Goal: Task Accomplishment & Management: Use online tool/utility

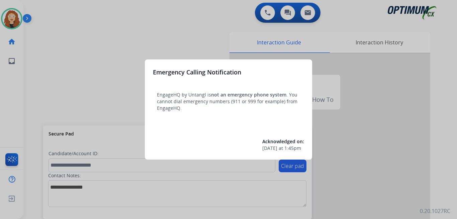
click at [136, 38] on div at bounding box center [228, 109] width 457 height 219
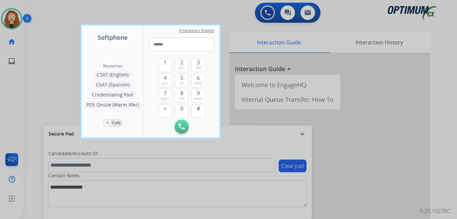
click at [161, 10] on div at bounding box center [228, 109] width 457 height 219
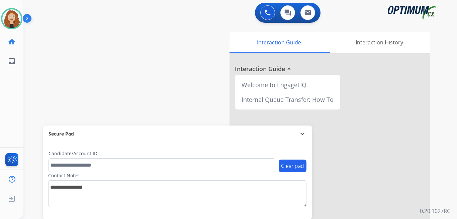
click at [41, 82] on div "swap_horiz Break voice bridge close_fullscreen Connect 3-Way Call merge_type Se…" at bounding box center [232, 163] width 418 height 279
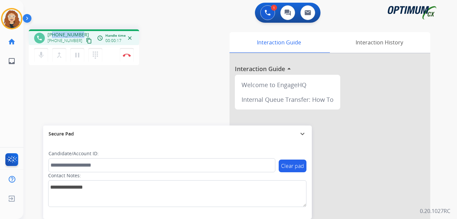
drag, startPoint x: 54, startPoint y: 34, endPoint x: 82, endPoint y: 32, distance: 27.8
click at [82, 32] on div "[PHONE_NUMBER] [PHONE_NUMBER] content_copy" at bounding box center [70, 37] width 45 height 13
copy span "7875131818"
click at [129, 58] on button "Disconnect" at bounding box center [127, 55] width 14 height 14
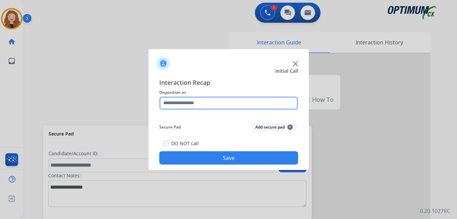
click at [183, 103] on input "text" at bounding box center [228, 103] width 139 height 13
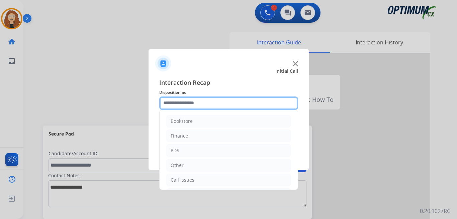
click at [213, 103] on input "text" at bounding box center [228, 103] width 139 height 13
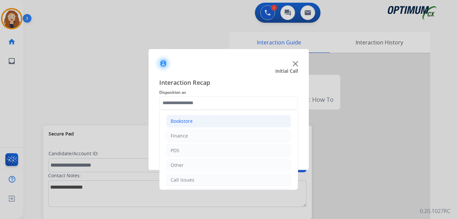
click at [194, 122] on li "Bookstore" at bounding box center [228, 121] width 125 height 13
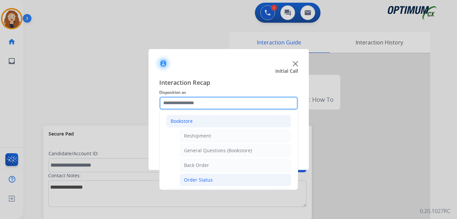
scroll to position [29, 0]
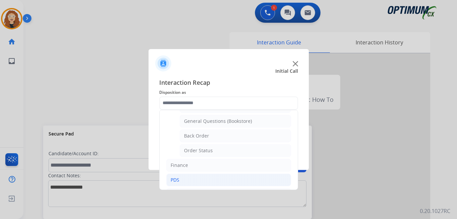
click at [197, 181] on li "PDS" at bounding box center [228, 180] width 125 height 13
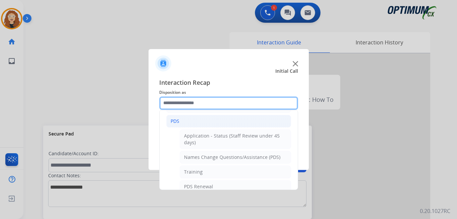
click at [210, 101] on input "text" at bounding box center [228, 103] width 139 height 13
click at [208, 100] on input "text" at bounding box center [228, 103] width 139 height 13
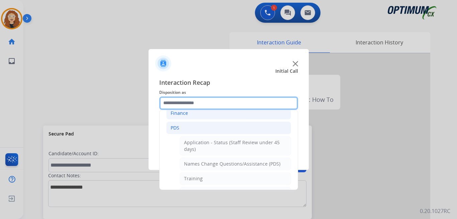
scroll to position [18, 0]
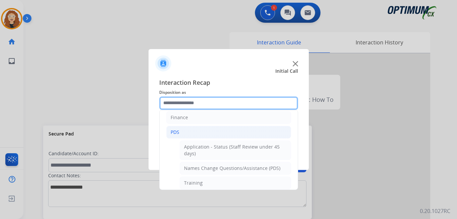
click at [190, 102] on input "text" at bounding box center [228, 103] width 139 height 13
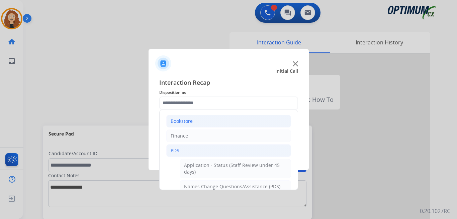
click at [215, 117] on li "Bookstore" at bounding box center [228, 121] width 125 height 13
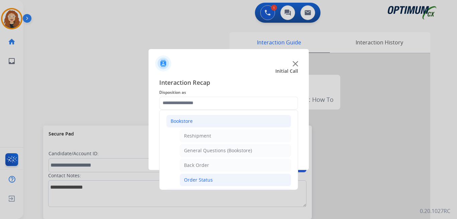
click at [211, 180] on div "Order Status" at bounding box center [198, 180] width 29 height 7
type input "**********"
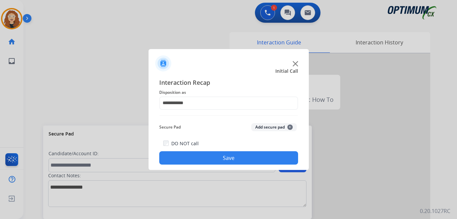
click at [214, 159] on button "Save" at bounding box center [228, 158] width 139 height 13
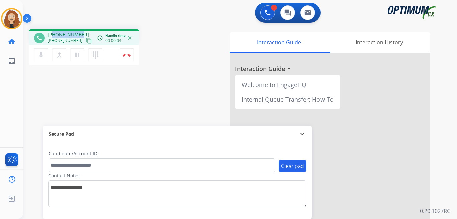
drag, startPoint x: 54, startPoint y: 34, endPoint x: 81, endPoint y: 33, distance: 26.8
click at [81, 33] on div "[PHONE_NUMBER] [PHONE_NUMBER] content_copy" at bounding box center [70, 37] width 45 height 13
copy span "3463500435"
click at [78, 58] on mat-icon "pause" at bounding box center [77, 55] width 8 height 8
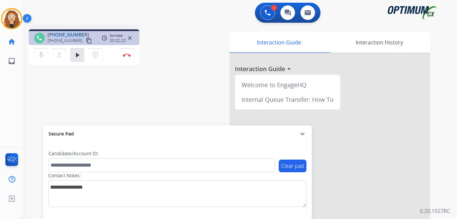
click at [49, 87] on div "phone [PHONE_NUMBER] [PHONE_NUMBER] content_copy access_time Call metrics Queue…" at bounding box center [232, 163] width 418 height 279
click at [79, 57] on mat-icon "play_arrow" at bounding box center [77, 55] width 8 height 8
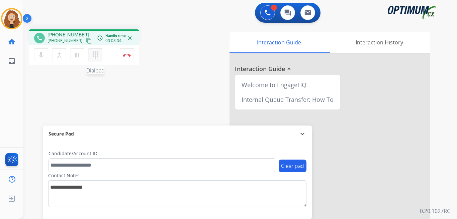
click at [100, 56] on button "dialpad Dialpad" at bounding box center [95, 55] width 14 height 14
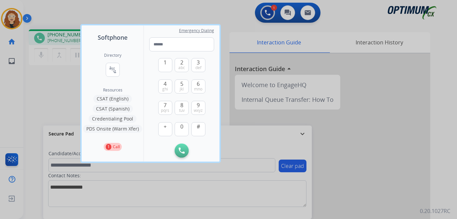
click at [116, 118] on button "Credentialing Pool" at bounding box center [113, 119] width 48 height 8
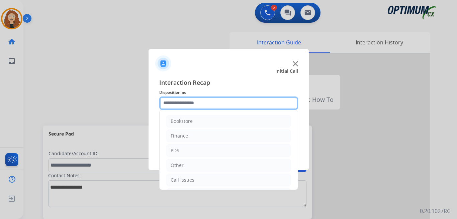
click at [201, 105] on input "text" at bounding box center [228, 103] width 139 height 13
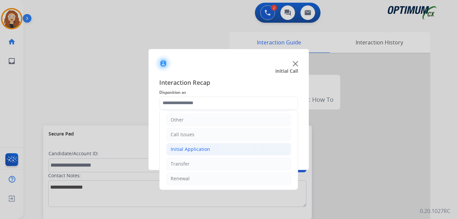
click at [211, 148] on li "Initial Application" at bounding box center [228, 149] width 125 height 13
click at [219, 177] on li "Appeals" at bounding box center [235, 179] width 111 height 13
type input "*******"
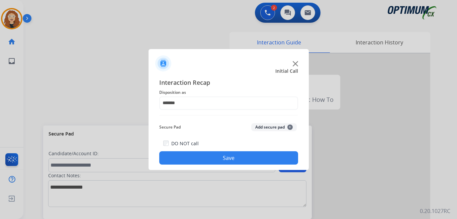
click at [211, 162] on button "Save" at bounding box center [228, 158] width 139 height 13
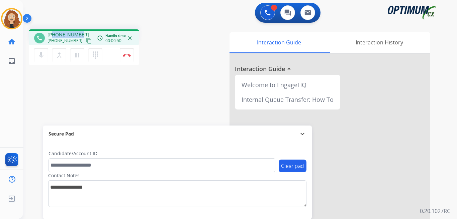
drag, startPoint x: 53, startPoint y: 34, endPoint x: 80, endPoint y: 33, distance: 27.1
click at [80, 33] on div "[PHONE_NUMBER] [PHONE_NUMBER] content_copy" at bounding box center [70, 37] width 45 height 13
copy span "2402607875"
click at [128, 56] on img at bounding box center [127, 55] width 8 height 3
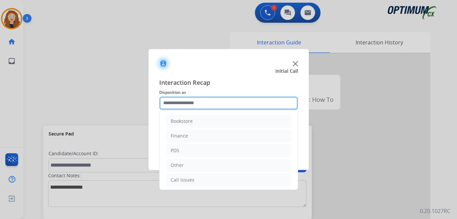
click at [200, 103] on input "text" at bounding box center [228, 103] width 139 height 13
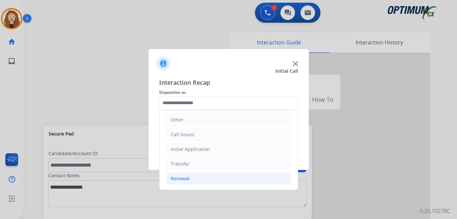
click at [220, 177] on li "Renewal" at bounding box center [228, 179] width 125 height 13
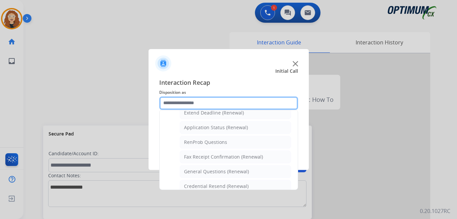
scroll to position [162, 0]
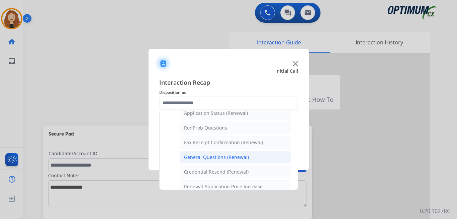
click at [268, 155] on li "General Questions (Renewal)" at bounding box center [235, 157] width 111 height 13
type input "**********"
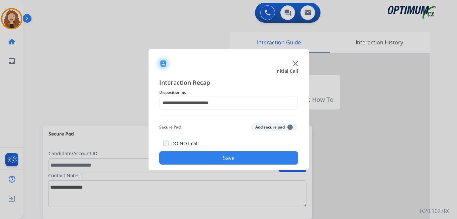
click at [257, 156] on button "Save" at bounding box center [228, 158] width 139 height 13
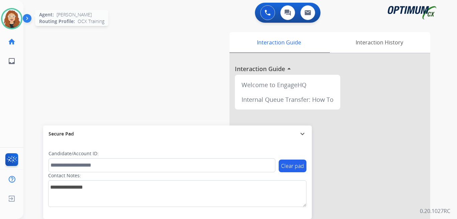
click at [11, 18] on img at bounding box center [11, 18] width 19 height 19
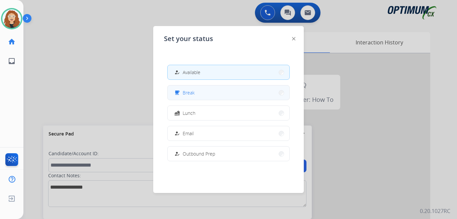
click at [223, 96] on button "free_breakfast Break" at bounding box center [229, 93] width 122 height 14
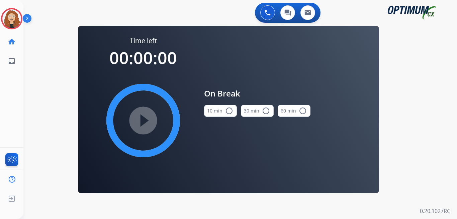
click at [229, 112] on mat-icon "radio_button_unchecked" at bounding box center [229, 111] width 8 height 8
click at [143, 117] on mat-icon "play_circle_filled" at bounding box center [143, 121] width 8 height 8
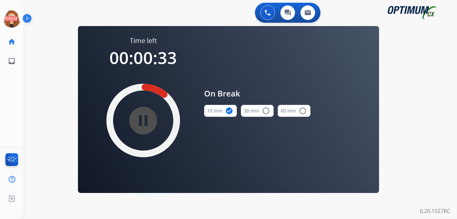
drag, startPoint x: 32, startPoint y: 51, endPoint x: 43, endPoint y: 57, distance: 12.7
click at [32, 51] on div "swap_horiz Break voice bridge close_fullscreen Connect 3-Way Call merge_type Se…" at bounding box center [232, 40] width 418 height 32
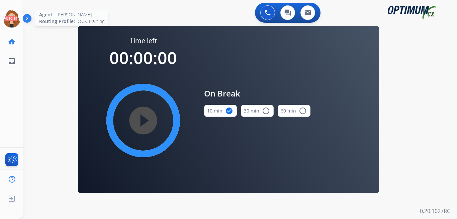
drag, startPoint x: 11, startPoint y: 21, endPoint x: 16, endPoint y: 17, distance: 6.4
click at [12, 21] on icon at bounding box center [12, 19] width 22 height 22
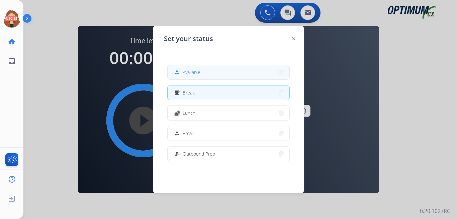
click at [223, 75] on button "how_to_reg Available" at bounding box center [229, 72] width 122 height 14
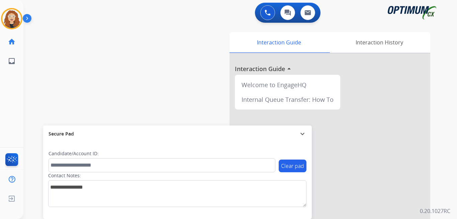
drag, startPoint x: 49, startPoint y: 97, endPoint x: 54, endPoint y: 100, distance: 5.9
click at [50, 97] on div "swap_horiz Break voice bridge close_fullscreen Connect 3-Way Call merge_type Se…" at bounding box center [232, 163] width 418 height 279
click at [10, 17] on img at bounding box center [11, 18] width 19 height 19
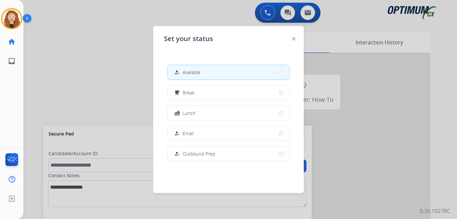
click at [80, 59] on div at bounding box center [228, 109] width 457 height 219
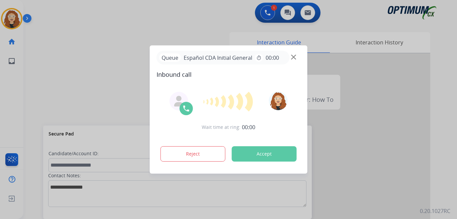
click at [251, 156] on button "Accept" at bounding box center [264, 154] width 65 height 15
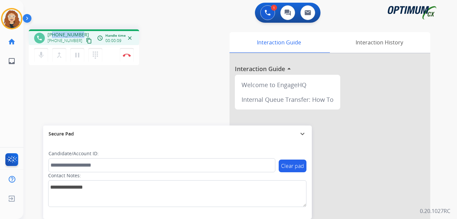
drag, startPoint x: 53, startPoint y: 34, endPoint x: 77, endPoint y: 31, distance: 24.9
click at [80, 31] on div "[PHONE_NUMBER] [PHONE_NUMBER] content_copy" at bounding box center [70, 37] width 45 height 13
copy span "9739142815"
click at [127, 58] on button "Disconnect" at bounding box center [127, 55] width 14 height 14
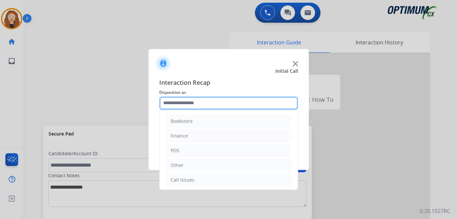
click at [178, 99] on input "text" at bounding box center [228, 103] width 139 height 13
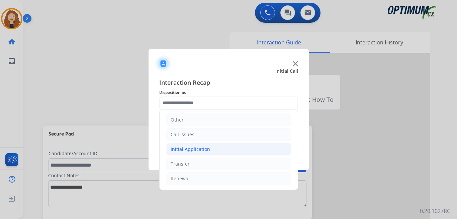
click at [218, 150] on li "Initial Application" at bounding box center [228, 149] width 125 height 13
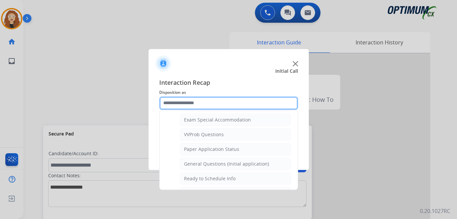
scroll to position [351, 0]
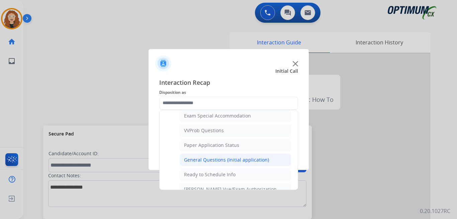
click at [247, 161] on div "General Questions (Initial application)" at bounding box center [226, 160] width 85 height 7
type input "**********"
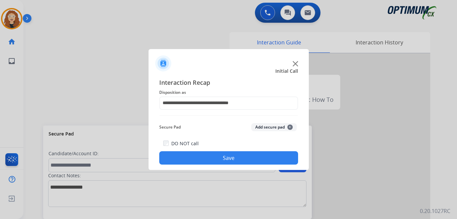
click at [237, 161] on button "Save" at bounding box center [228, 158] width 139 height 13
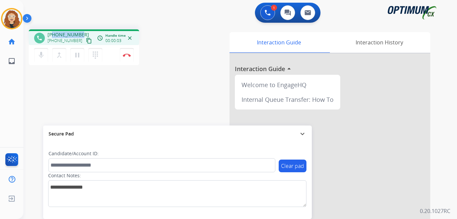
drag, startPoint x: 54, startPoint y: 34, endPoint x: 80, endPoint y: 32, distance: 26.8
click at [80, 32] on div "[PHONE_NUMBER] [PHONE_NUMBER] content_copy" at bounding box center [70, 37] width 45 height 13
copy span "3143590983"
click at [129, 56] on img at bounding box center [127, 55] width 8 height 3
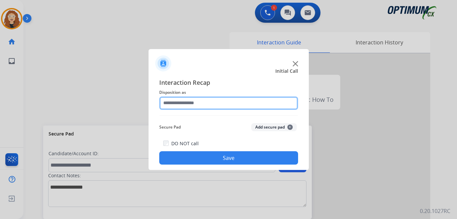
click at [185, 101] on input "text" at bounding box center [228, 103] width 139 height 13
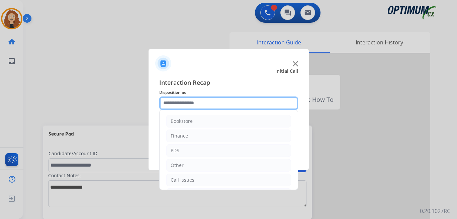
scroll to position [45, 0]
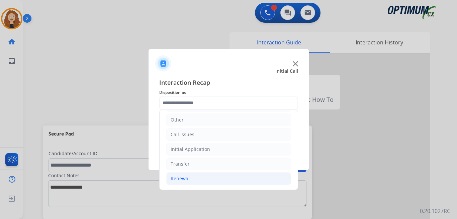
click at [213, 179] on li "Renewal" at bounding box center [228, 179] width 125 height 13
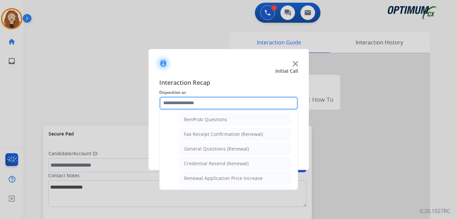
scroll to position [172, 0]
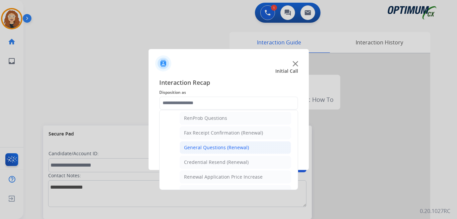
click at [238, 148] on div "General Questions (Renewal)" at bounding box center [216, 148] width 65 height 7
type input "**********"
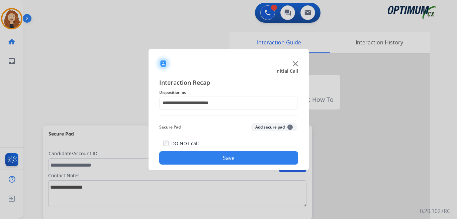
click at [223, 158] on button "Save" at bounding box center [228, 158] width 139 height 13
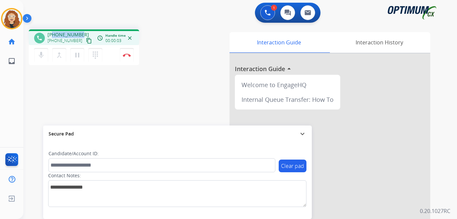
drag, startPoint x: 54, startPoint y: 34, endPoint x: 80, endPoint y: 34, distance: 26.4
click at [80, 34] on div "[PHONE_NUMBER] [PHONE_NUMBER] content_copy" at bounding box center [70, 37] width 45 height 13
copy span "3143590983"
click at [128, 55] on img at bounding box center [127, 55] width 8 height 3
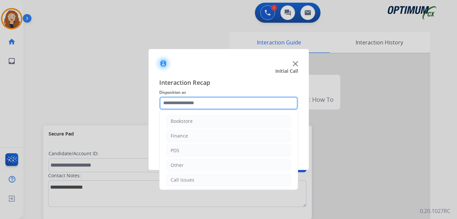
click at [195, 103] on input "text" at bounding box center [228, 103] width 139 height 13
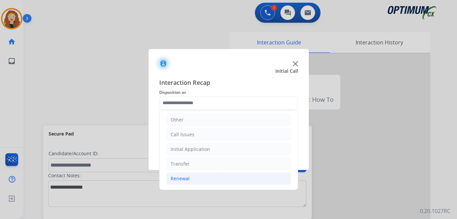
drag, startPoint x: 186, startPoint y: 180, endPoint x: 230, endPoint y: 175, distance: 44.1
click at [188, 180] on div "Renewal" at bounding box center [180, 179] width 19 height 7
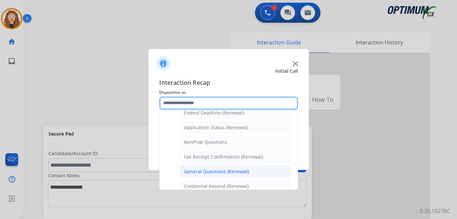
scroll to position [151, 0]
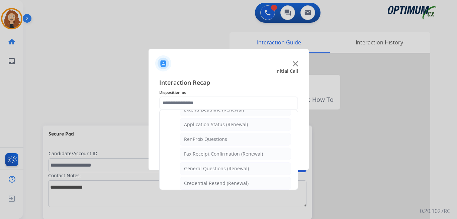
drag, startPoint x: 217, startPoint y: 169, endPoint x: 279, endPoint y: 158, distance: 63.6
click at [218, 169] on div "General Questions (Renewal)" at bounding box center [216, 169] width 65 height 7
type input "**********"
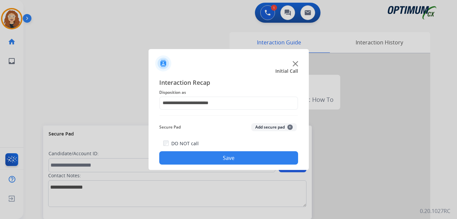
click at [227, 159] on button "Save" at bounding box center [228, 158] width 139 height 13
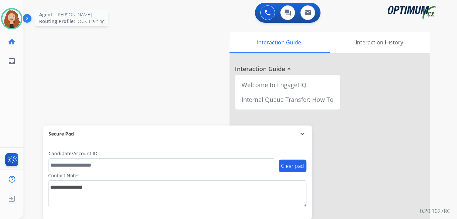
click at [8, 23] on img at bounding box center [11, 18] width 19 height 19
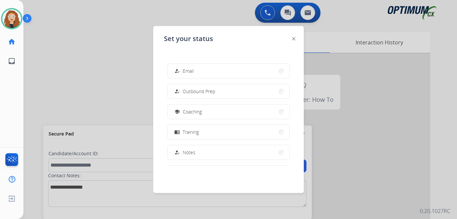
scroll to position [66, 0]
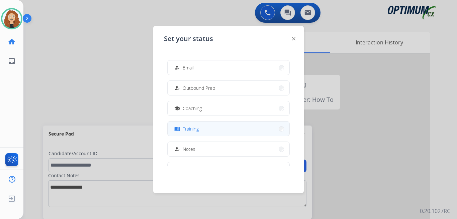
click at [249, 125] on button "menu_book Training" at bounding box center [229, 129] width 122 height 14
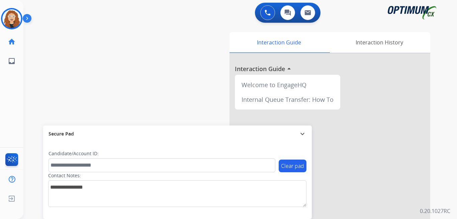
click at [436, 100] on div "Interaction Guide Interaction History Interaction Guide arrow_drop_up Welcome t…" at bounding box center [319, 166] width 244 height 274
